Goal: Check status: Check status

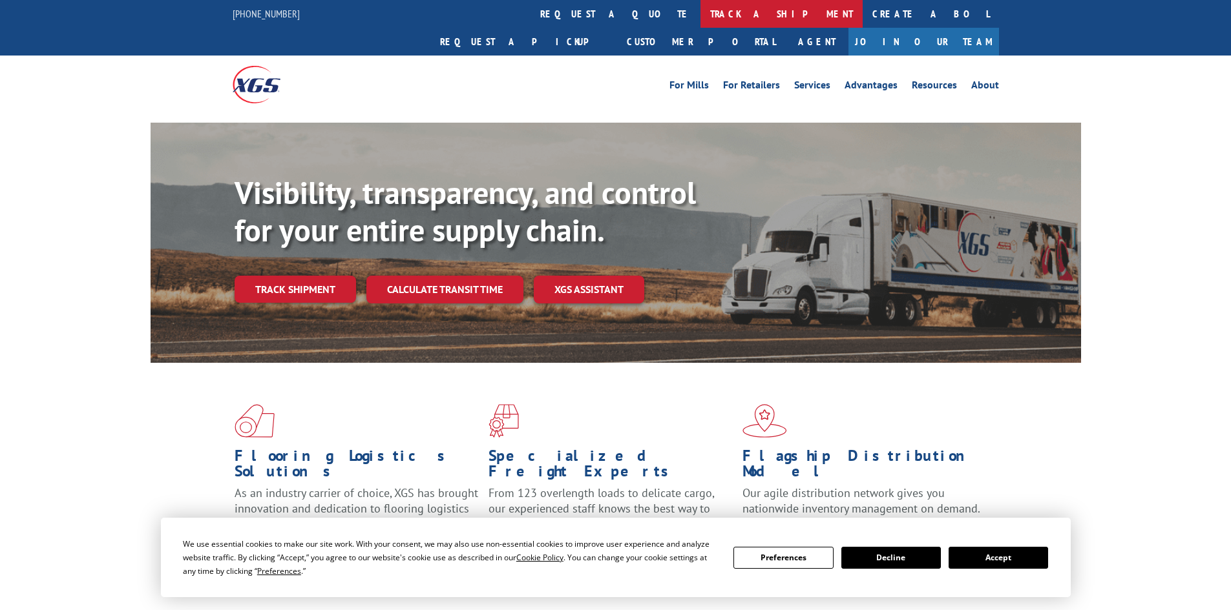
click at [700, 17] on link "track a shipment" at bounding box center [781, 14] width 162 height 28
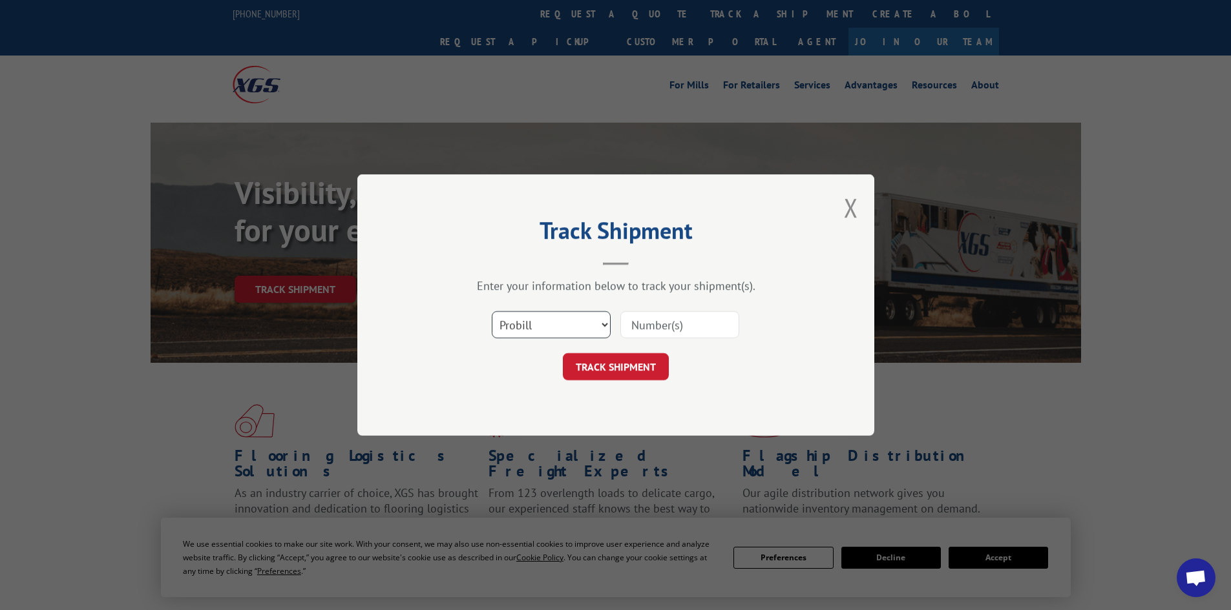
click at [563, 325] on select "Select category... Probill BOL PO" at bounding box center [551, 324] width 119 height 27
select select "po"
click at [492, 311] on select "Select category... Probill BOL PO" at bounding box center [551, 324] width 119 height 27
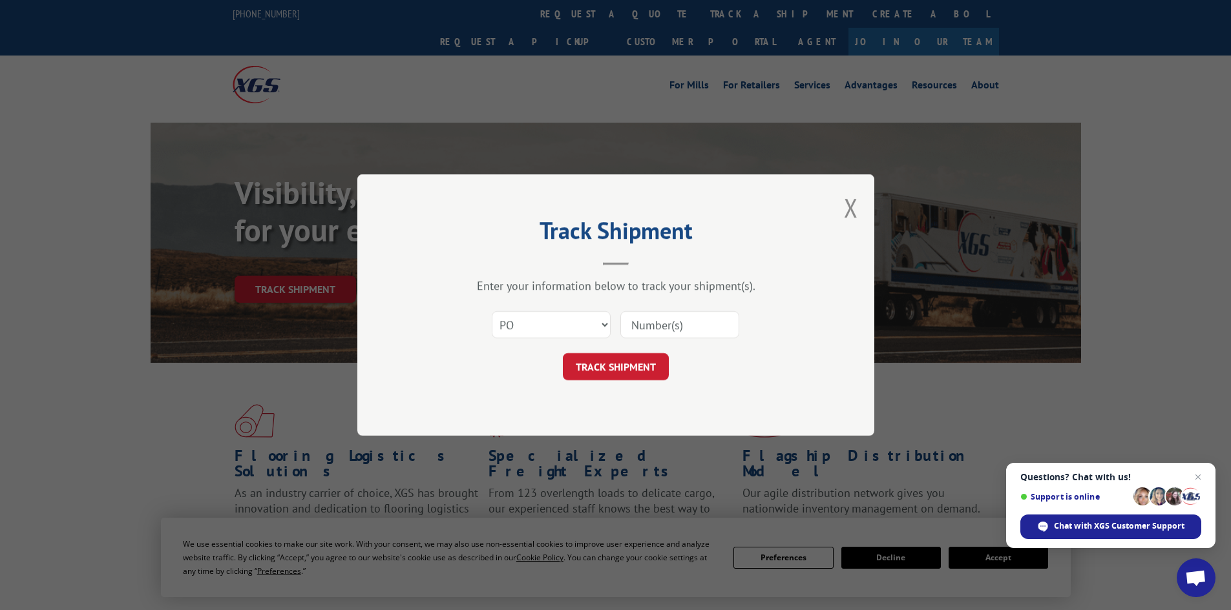
paste input "34547848"
type input "34547848"
click at [605, 351] on form "Select category... Probill BOL PO 34547848 TRACK SHIPMENT" at bounding box center [616, 342] width 388 height 77
click at [605, 364] on button "TRACK SHIPMENT" at bounding box center [616, 366] width 106 height 27
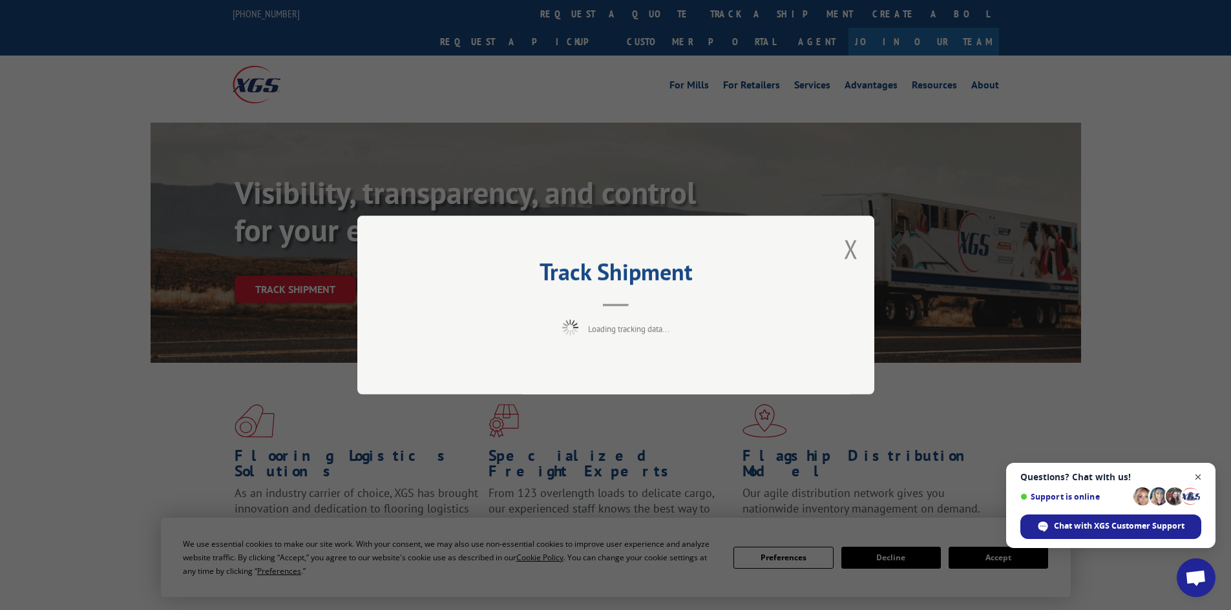
drag, startPoint x: 1200, startPoint y: 482, endPoint x: 1178, endPoint y: 511, distance: 36.0
click at [1200, 484] on span "Close chat" at bounding box center [1198, 478] width 16 height 16
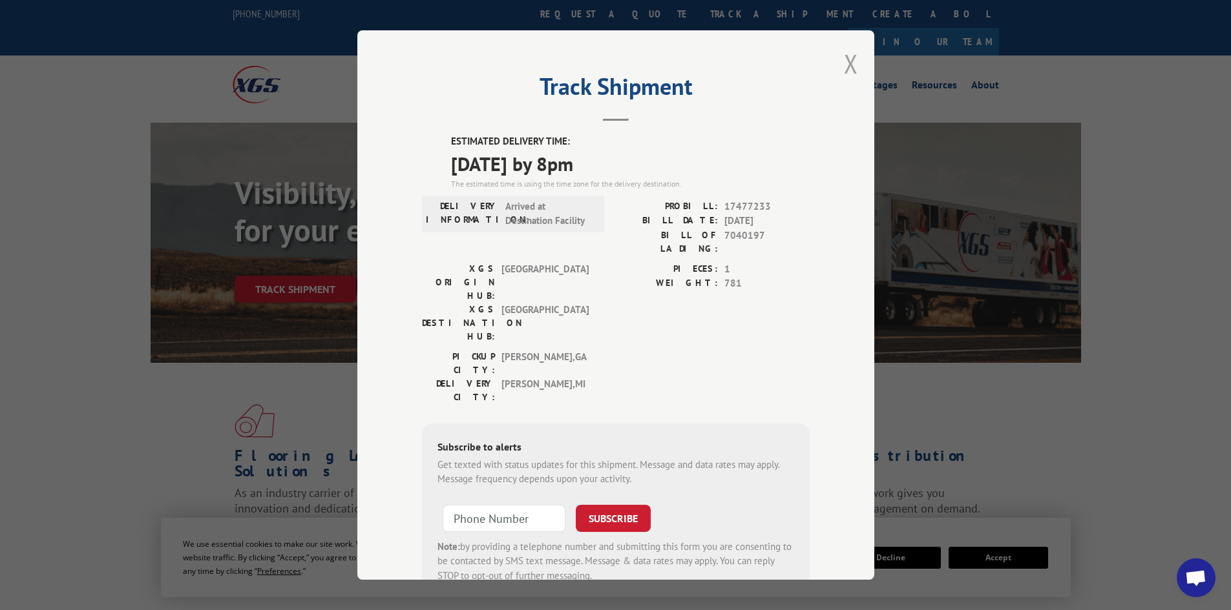
click at [849, 64] on button "Close modal" at bounding box center [851, 64] width 14 height 34
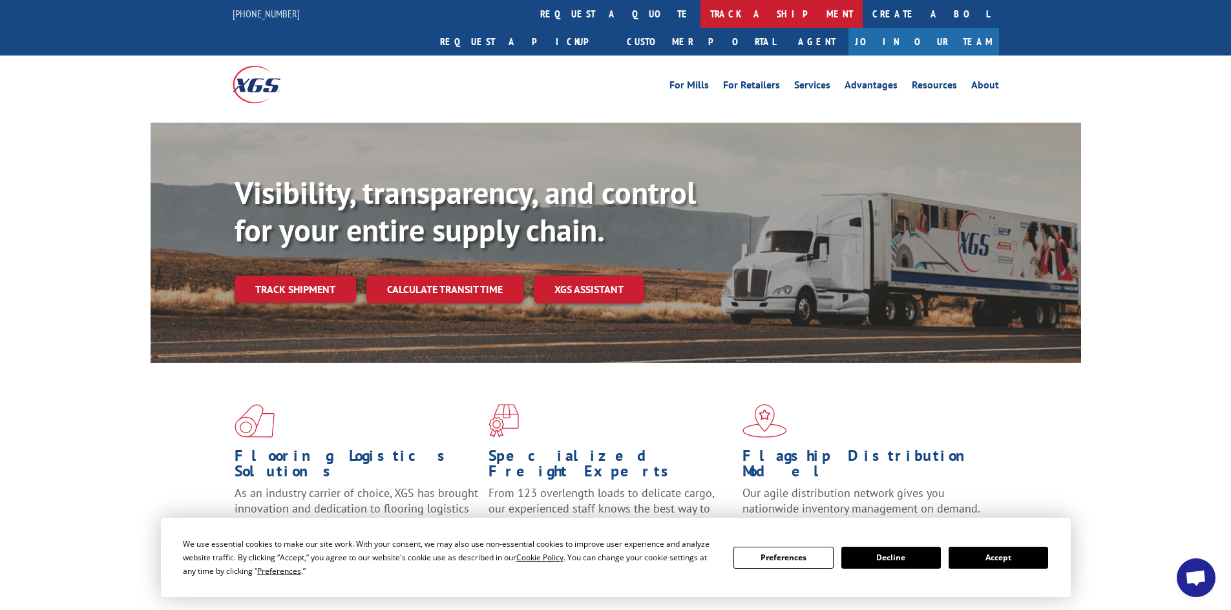
click at [700, 13] on link "track a shipment" at bounding box center [781, 14] width 162 height 28
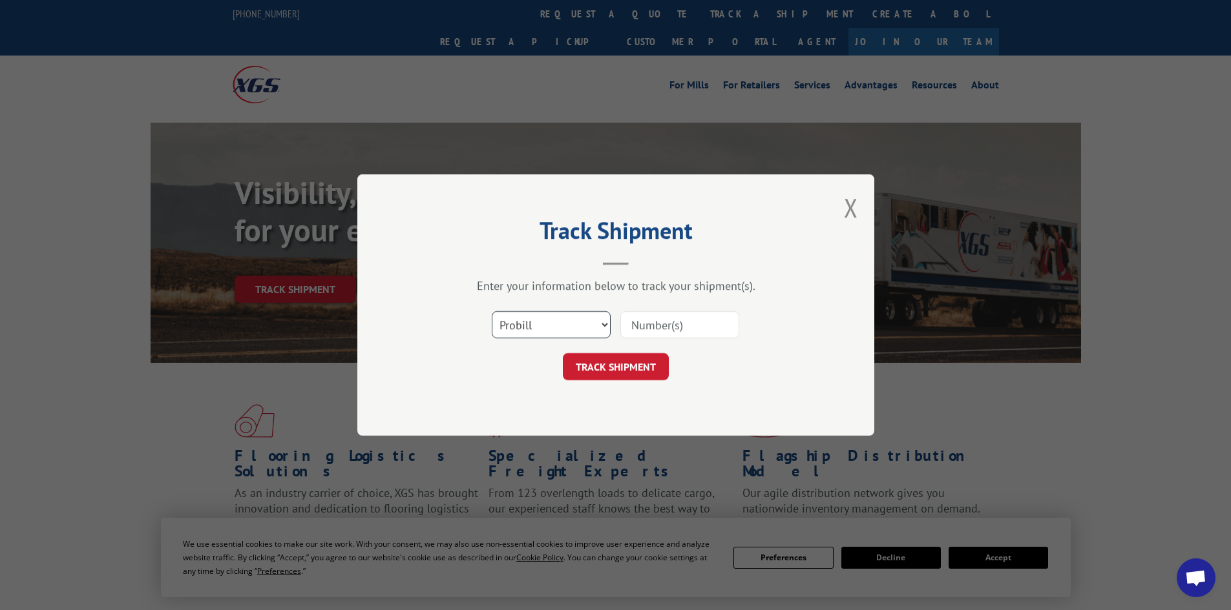
click at [556, 321] on select "Select category... Probill BOL PO" at bounding box center [551, 324] width 119 height 27
select select "po"
click at [492, 311] on select "Select category... Probill BOL PO" at bounding box center [551, 324] width 119 height 27
paste input "34547888"
type input "34547888"
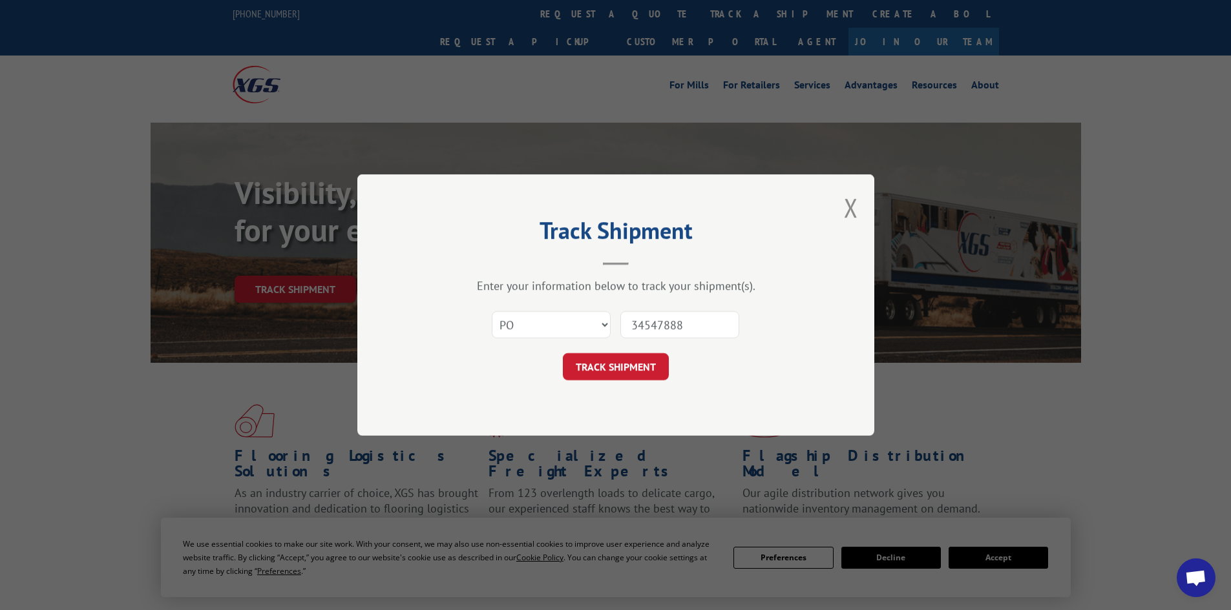
click at [590, 363] on button "TRACK SHIPMENT" at bounding box center [616, 366] width 106 height 27
